Goal: Task Accomplishment & Management: Manage account settings

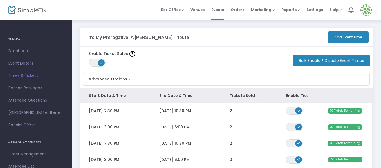
click at [18, 78] on span "Times & Tickets" at bounding box center [35, 75] width 55 height 7
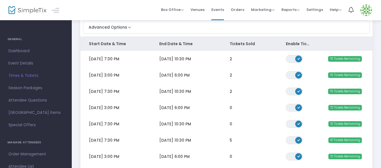
scroll to position [53, 0]
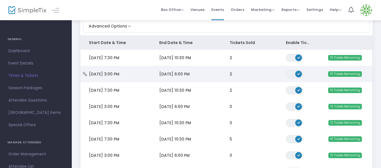
click at [84, 75] on icon "Data table" at bounding box center [85, 74] width 6 height 4
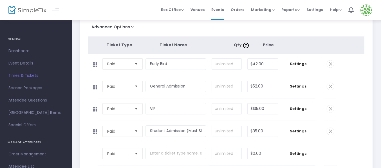
scroll to position [67, 0]
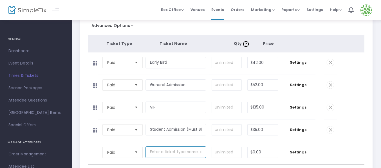
click at [159, 153] on input "text" at bounding box center [175, 153] width 60 height 12
click at [267, 87] on input "52" at bounding box center [262, 85] width 30 height 11
type input "$52.00"
click at [362, 47] on thead "Ticket Type Ticket Name Qty Price" at bounding box center [226, 43] width 276 height 17
click at [152, 153] on input "text" at bounding box center [175, 153] width 60 height 12
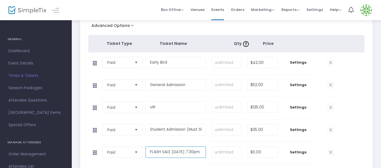
click at [181, 153] on input "FLASH SALE [DATE] 7:30pm" at bounding box center [175, 153] width 60 height 12
drag, startPoint x: 197, startPoint y: 153, endPoint x: 172, endPoint y: 156, distance: 25.2
click at [172, 156] on input "FLASH SALE @ 7:30pm" at bounding box center [175, 153] width 60 height 12
type input "FLASH SALE"
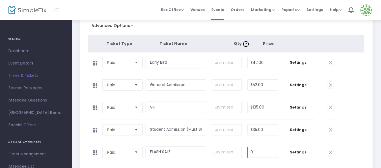
click at [253, 153] on input "0" at bounding box center [262, 152] width 30 height 11
type input "$30.00"
click at [354, 142] on tbody "Paid Required. Student Admission (Must Show School ID) Required. Required. $35.…" at bounding box center [226, 131] width 276 height 22
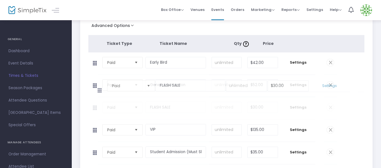
drag, startPoint x: 94, startPoint y: 154, endPoint x: 94, endPoint y: 79, distance: 74.5
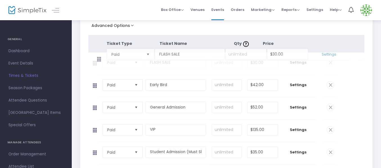
drag, startPoint x: 95, startPoint y: 85, endPoint x: 93, endPoint y: 57, distance: 27.3
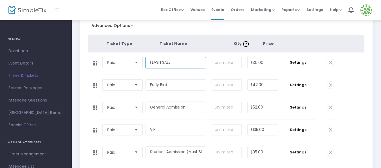
click at [183, 61] on input "FLASH SALE" at bounding box center [175, 63] width 60 height 12
type input "FLASH SALE General Admission"
click at [354, 66] on tbody "Paid Required. FLASH SALE General Admission Required. Required. $30.00 Required…" at bounding box center [226, 64] width 276 height 22
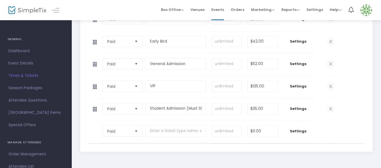
scroll to position [112, 0]
click at [135, 131] on span "Select" at bounding box center [135, 130] width 9 height 9
click at [153, 137] on td at bounding box center [176, 132] width 63 height 22
click at [154, 131] on input "text" at bounding box center [175, 131] width 60 height 12
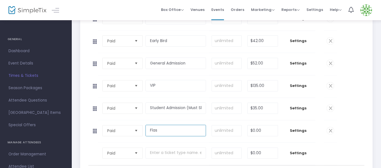
type input "Flash"
type input "FLASH SALE VIP"
type input "$65.00"
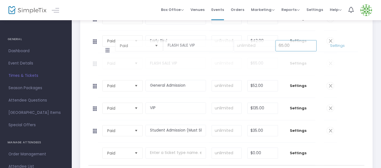
drag, startPoint x: 95, startPoint y: 132, endPoint x: 103, endPoint y: 40, distance: 92.3
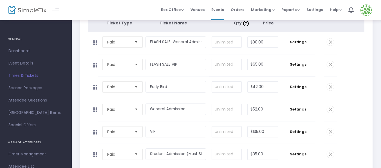
scroll to position [64, 0]
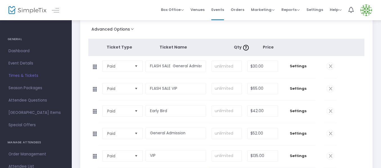
click at [330, 111] on span at bounding box center [329, 111] width 7 height 7
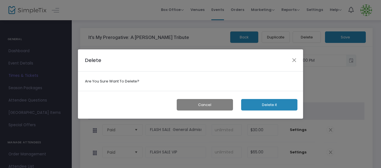
scroll to position [0, 0]
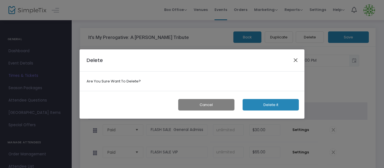
click at [295, 62] on button "Close" at bounding box center [295, 60] width 7 height 7
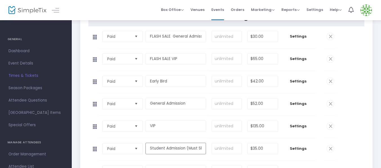
scroll to position [0, 27]
drag, startPoint x: 150, startPoint y: 148, endPoint x: 236, endPoint y: 154, distance: 86.2
click at [236, 154] on tr "Paid Required. Student Admission (Must Show School ID) Required. Required. $35.…" at bounding box center [212, 150] width 249 height 22
type input "FLASH SALE Student"
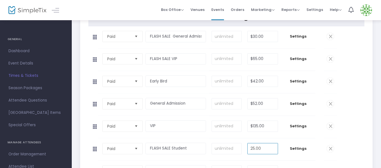
type input "$25.00"
click at [368, 151] on div "Start Date & Time [DATE] 3:00 PM End Date & Time [DATE] 6:00 PM Event Capacity …" at bounding box center [226, 72] width 292 height 239
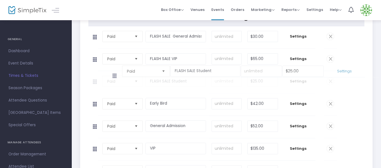
drag, startPoint x: 92, startPoint y: 151, endPoint x: 110, endPoint y: 68, distance: 84.1
click at [329, 149] on span at bounding box center [329, 148] width 7 height 7
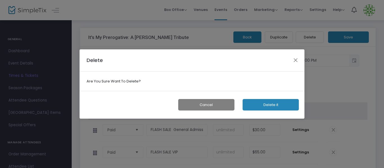
click at [263, 102] on button "Delete it" at bounding box center [271, 105] width 56 height 12
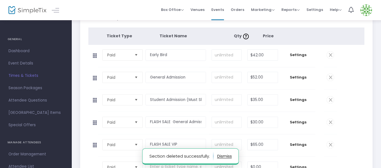
scroll to position [82, 0]
